Goal: Transaction & Acquisition: Subscribe to service/newsletter

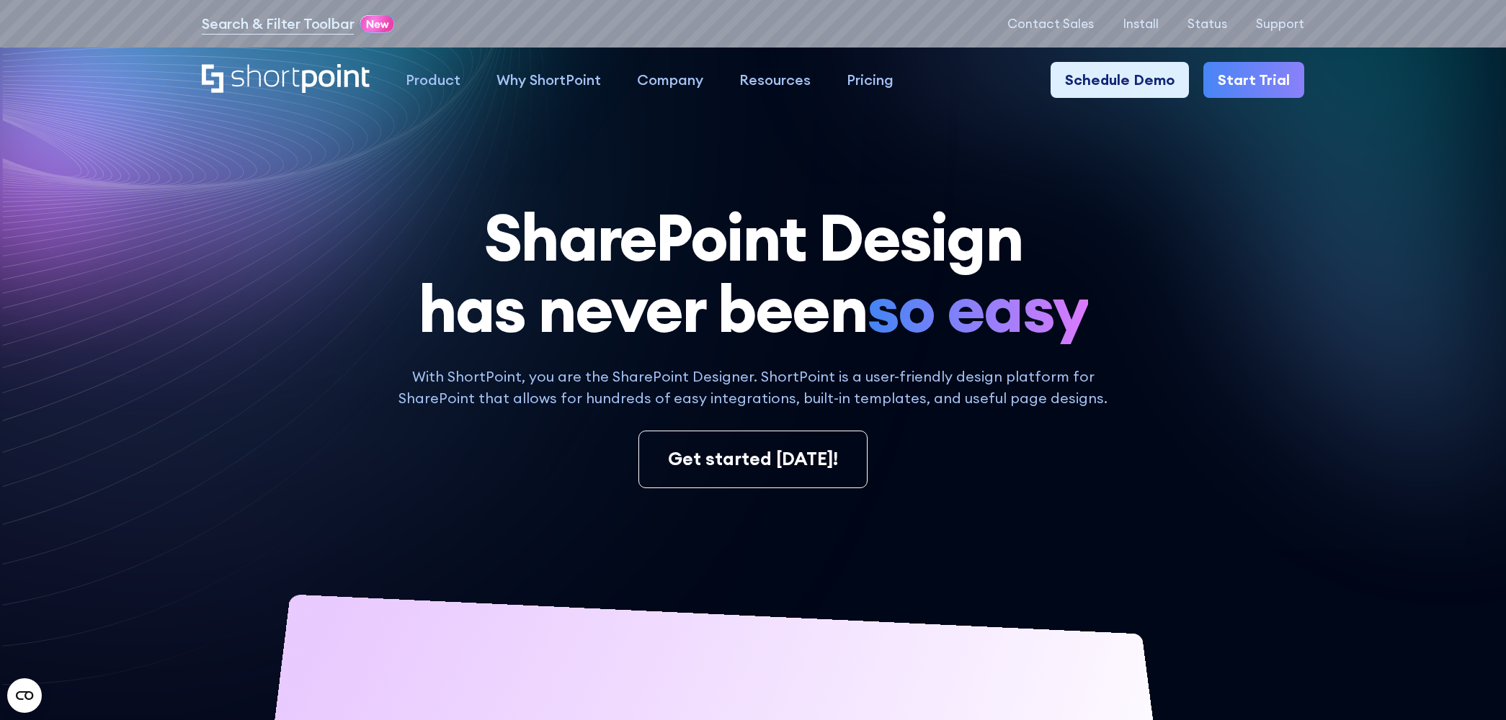
click at [1255, 82] on link "Start Trial" at bounding box center [1253, 80] width 101 height 36
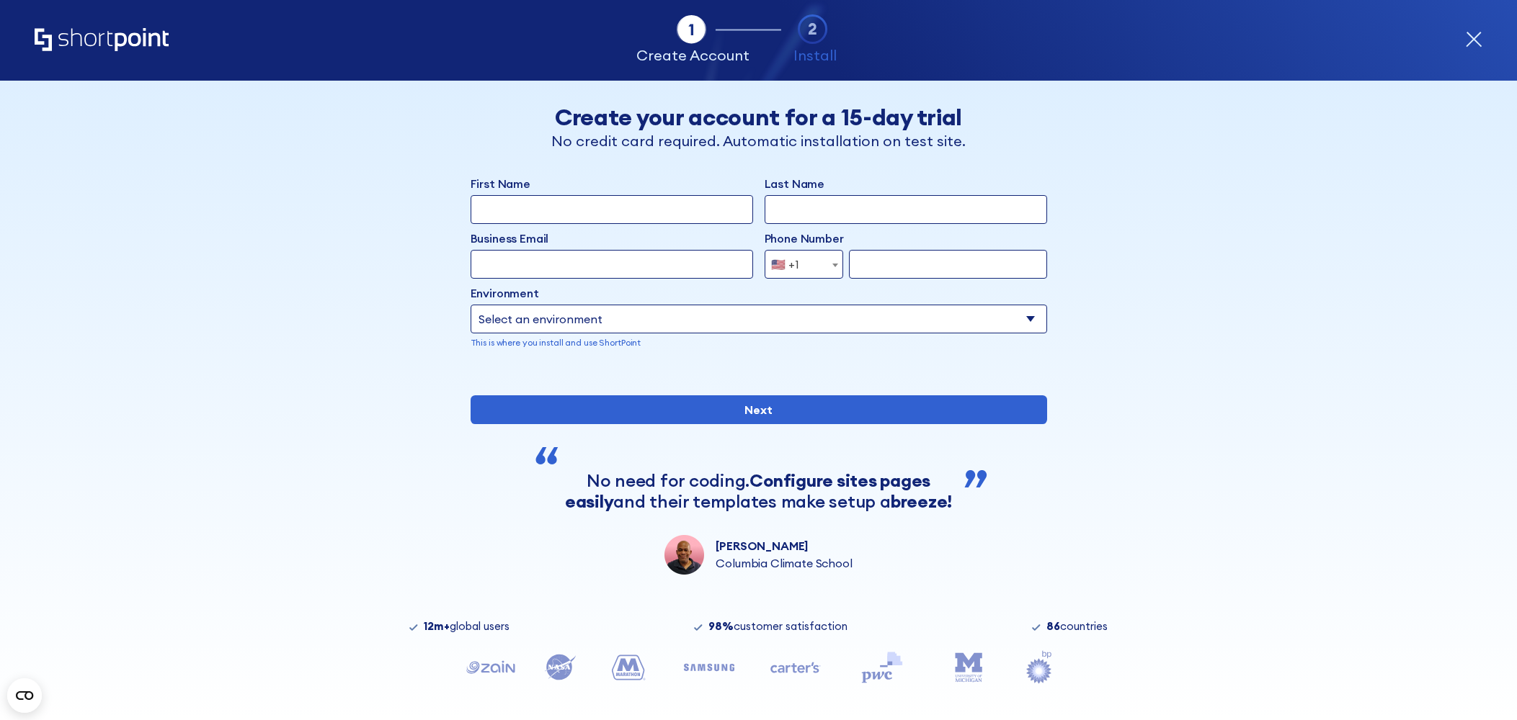
click at [1461, 37] on div "Tab 1 Tab 2 Tab 2 ShortPoint eases the setup and orchestration of Intranets and…" at bounding box center [758, 40] width 1447 height 81
click at [1472, 36] on icon "form" at bounding box center [1473, 39] width 17 height 17
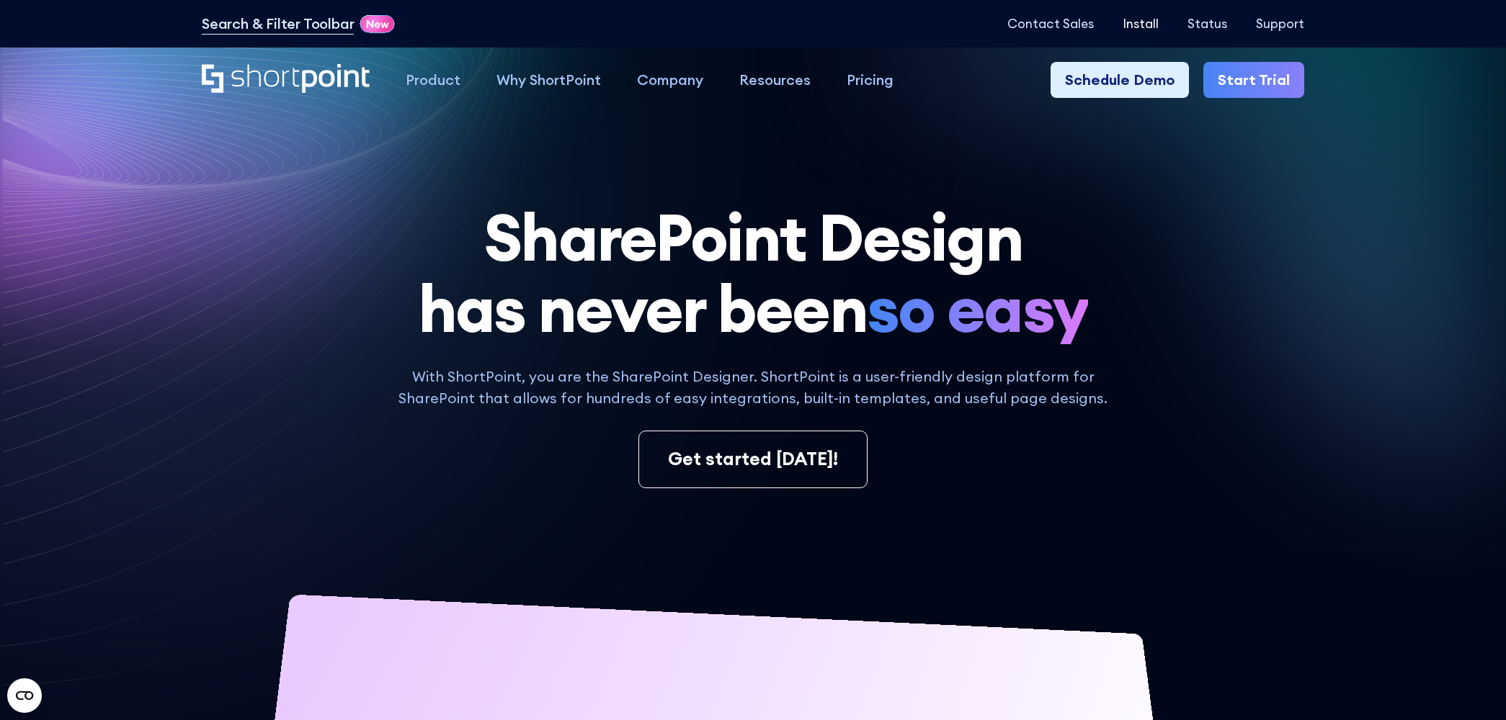
click at [1156, 27] on p "Install" at bounding box center [1141, 24] width 36 height 14
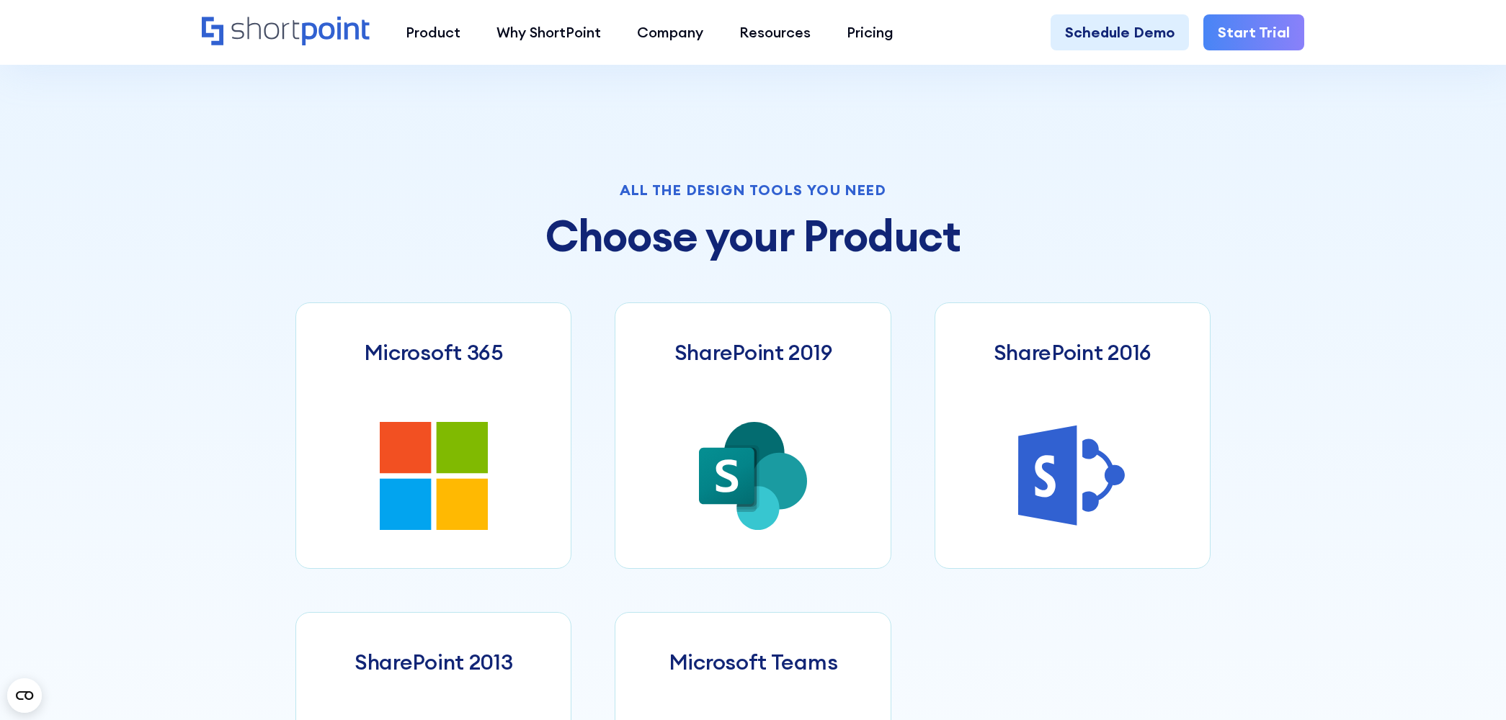
scroll to position [576, 0]
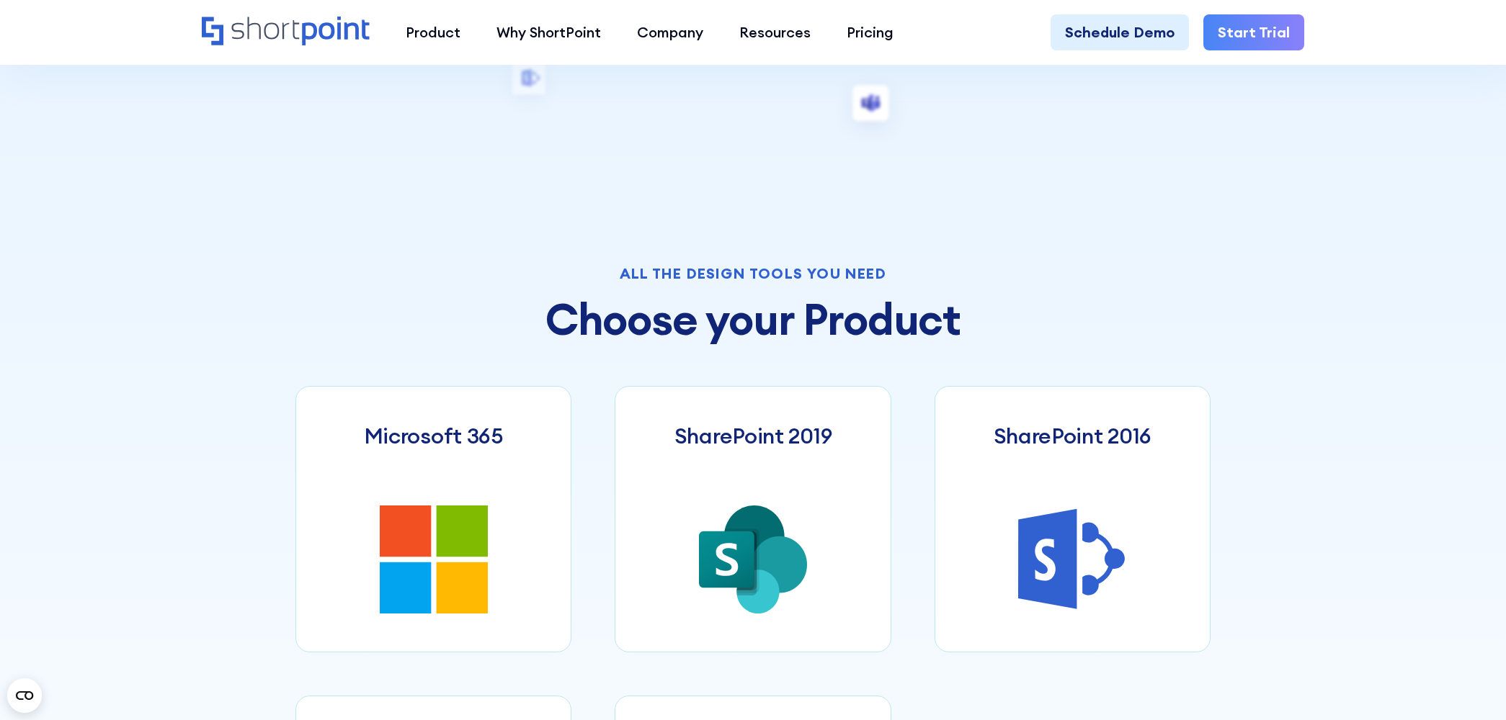
click at [1259, 38] on link "Start Trial" at bounding box center [1253, 32] width 101 height 36
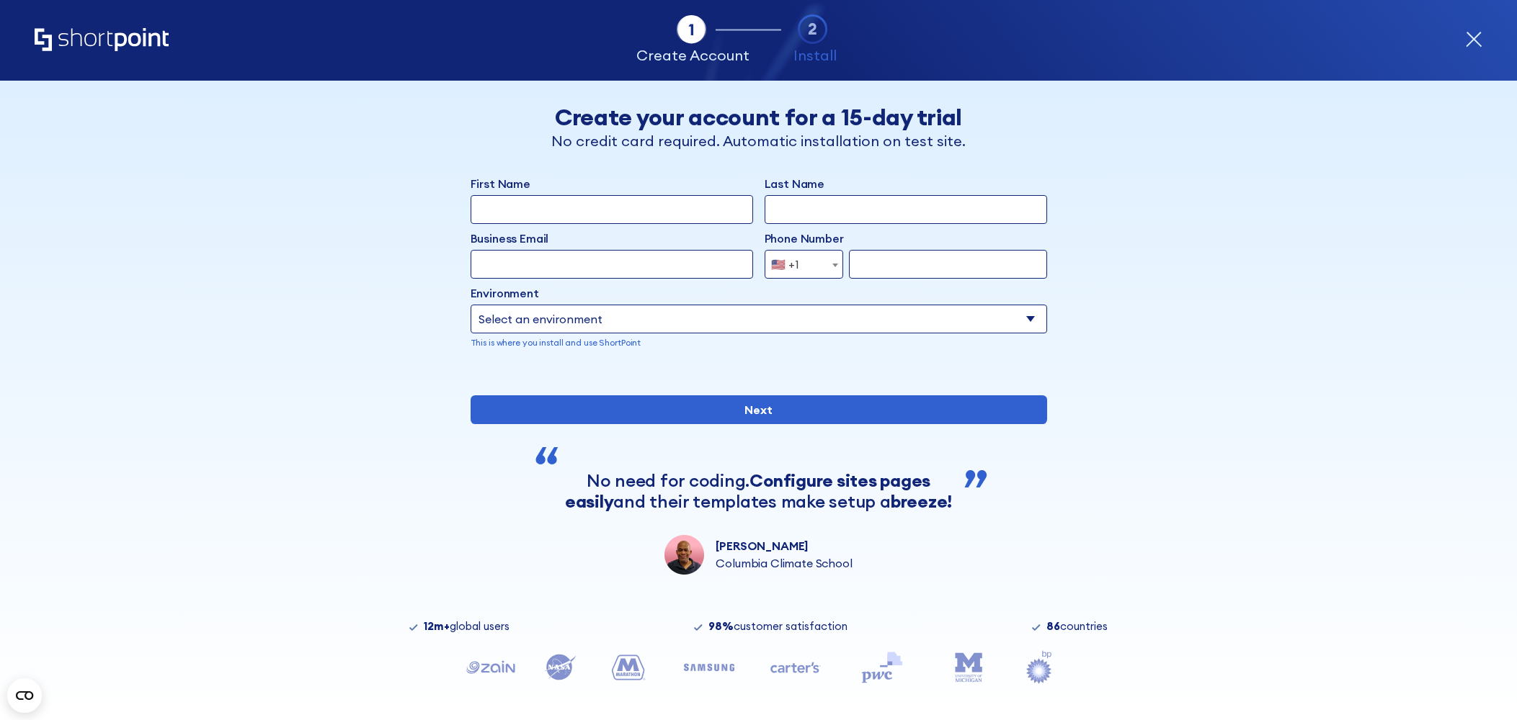
click at [583, 210] on input "First Name" at bounding box center [611, 209] width 282 height 29
type input "[PERSON_NAME]"
type input "Slick"
type input "7329865115"
click at [583, 259] on input "Business Email" at bounding box center [611, 264] width 282 height 29
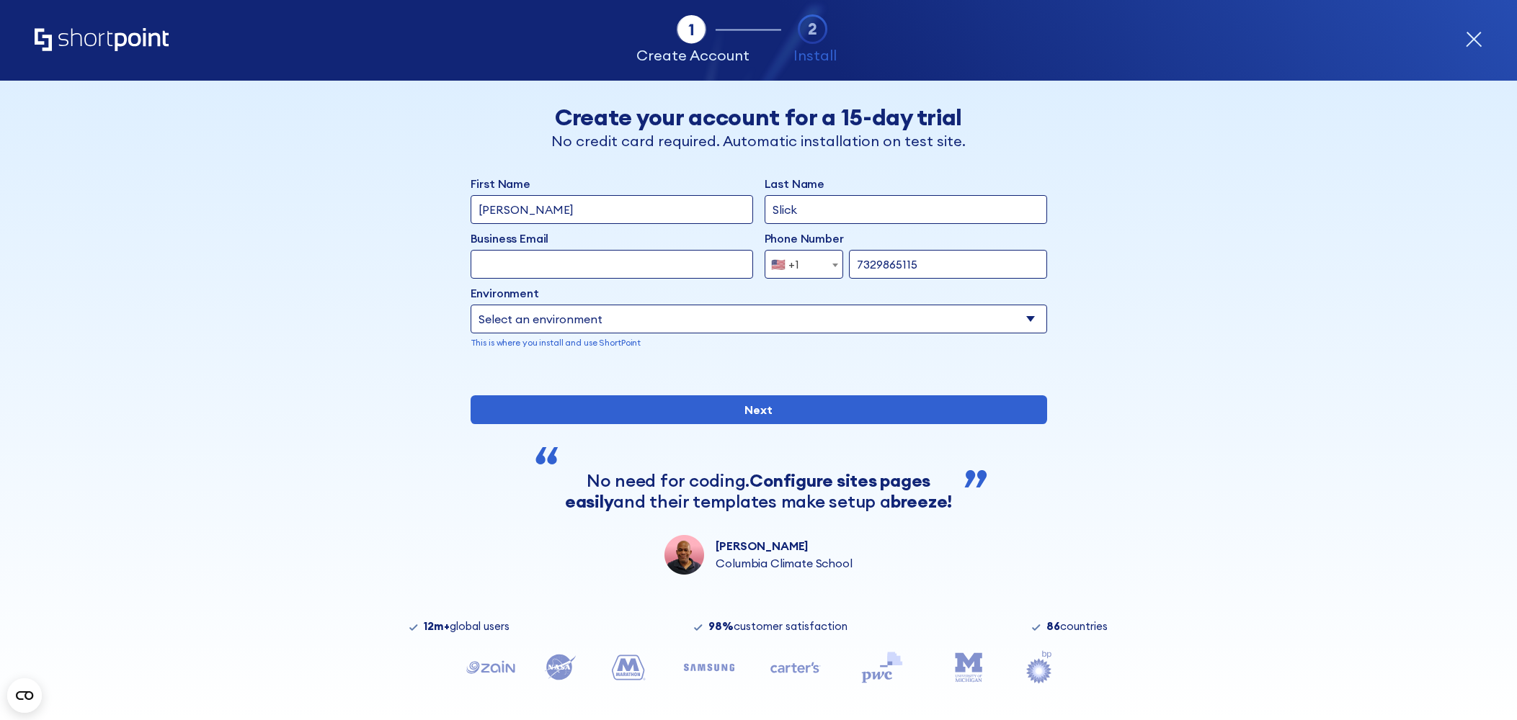
type input "[PERSON_NAME][EMAIL_ADDRESS][DOMAIN_NAME]"
click at [720, 324] on select "Select an environment Microsoft 365 SharePoint Online SharePoint 2019 (On-Premi…" at bounding box center [758, 319] width 576 height 29
